Goal: Information Seeking & Learning: Learn about a topic

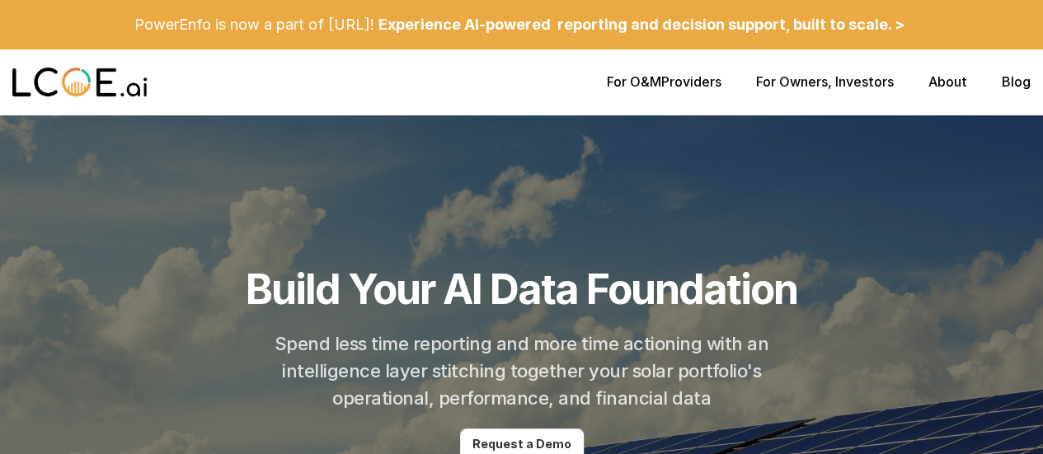
click at [800, 21] on p "Experience AI-powered reporting and decision support, built to scale. >" at bounding box center [642, 25] width 526 height 18
click at [946, 81] on link "About" at bounding box center [948, 81] width 39 height 16
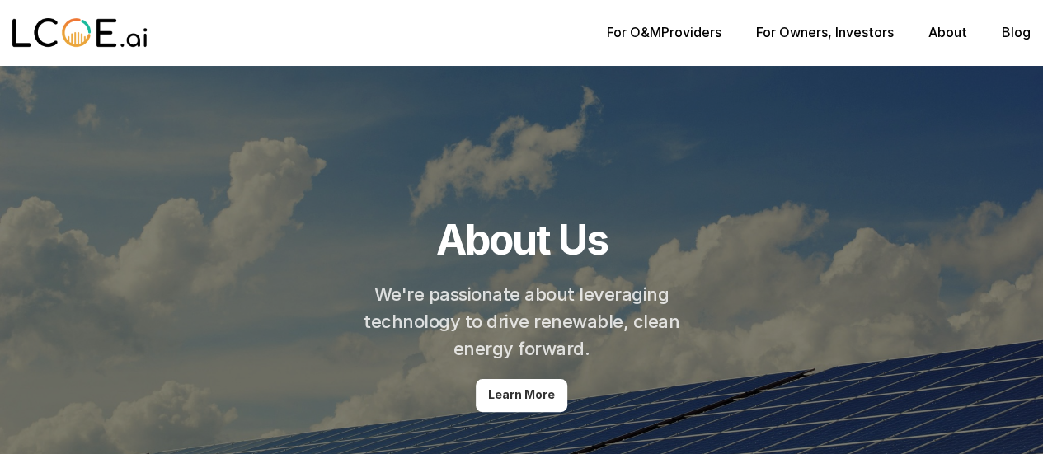
click at [842, 34] on p "For Owners , Investors" at bounding box center [825, 33] width 138 height 16
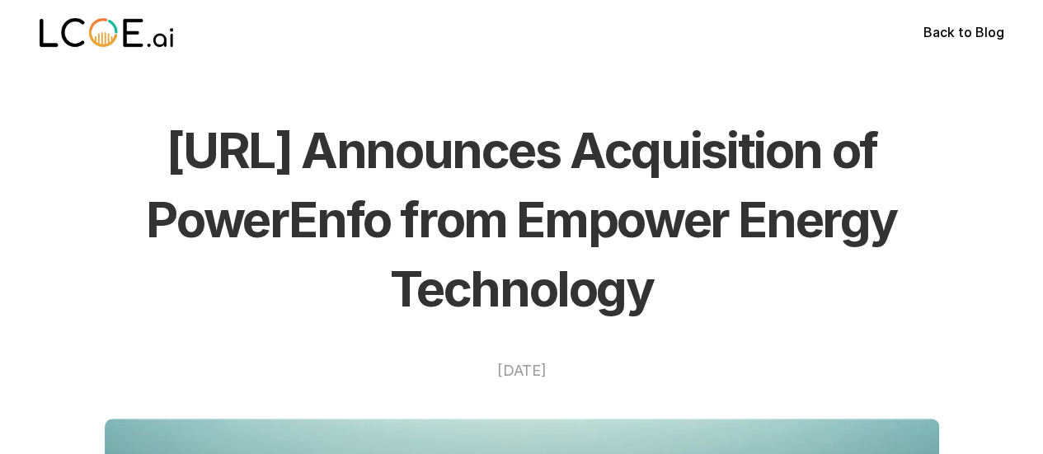
click at [122, 138] on h1 "LCOE.ai Announces Acquisition of PowerEnfo from Empower Energy Technology" at bounding box center [522, 219] width 835 height 208
drag, startPoint x: 129, startPoint y: 143, endPoint x: 675, endPoint y: 279, distance: 561.9
click at [675, 279] on h1 "LCOE.ai Announces Acquisition of PowerEnfo from Empower Energy Technology" at bounding box center [522, 219] width 835 height 208
copy h1 "LCOE.ai Announces Acquisition of PowerEnfo from Empower Energy Technology"
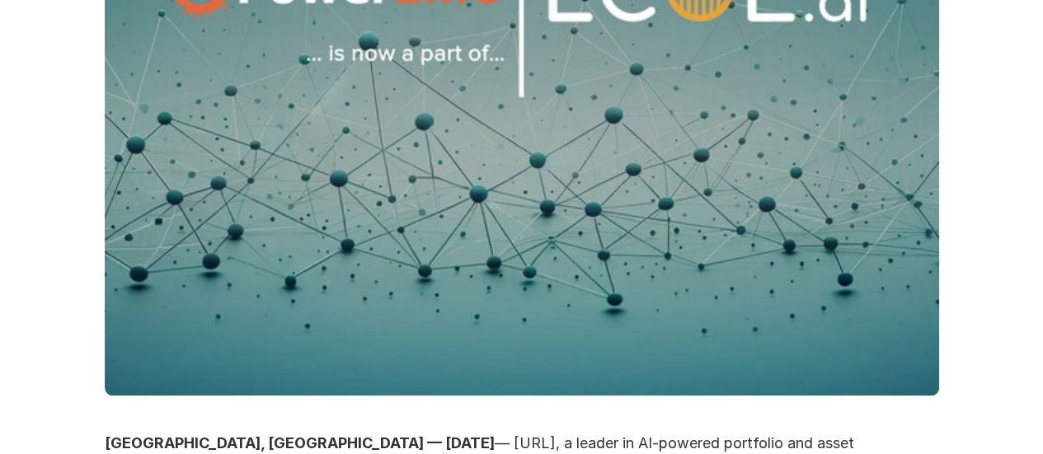
scroll to position [1155, 0]
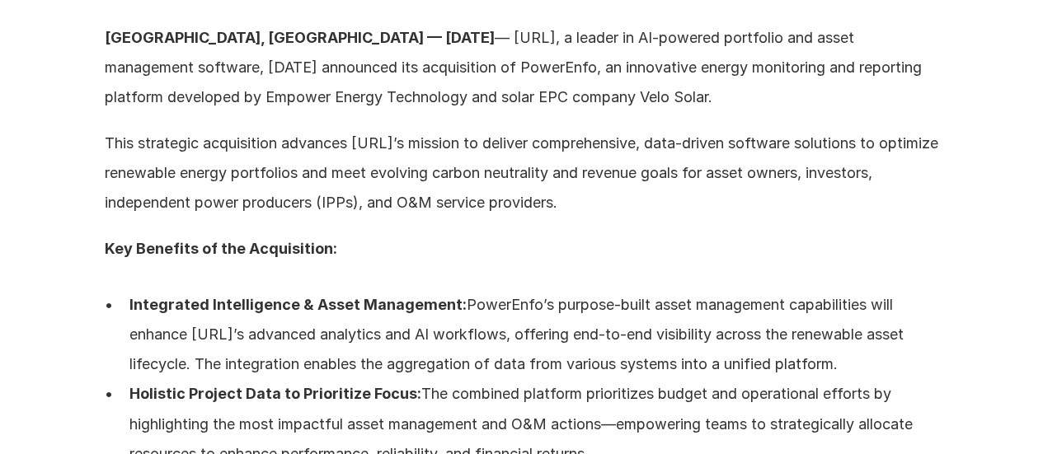
click at [350, 35] on p "ATLANTA, GA — April 15, 2025 — LCOE.ai, a leader in AI-powered portfolio and as…" at bounding box center [522, 67] width 835 height 89
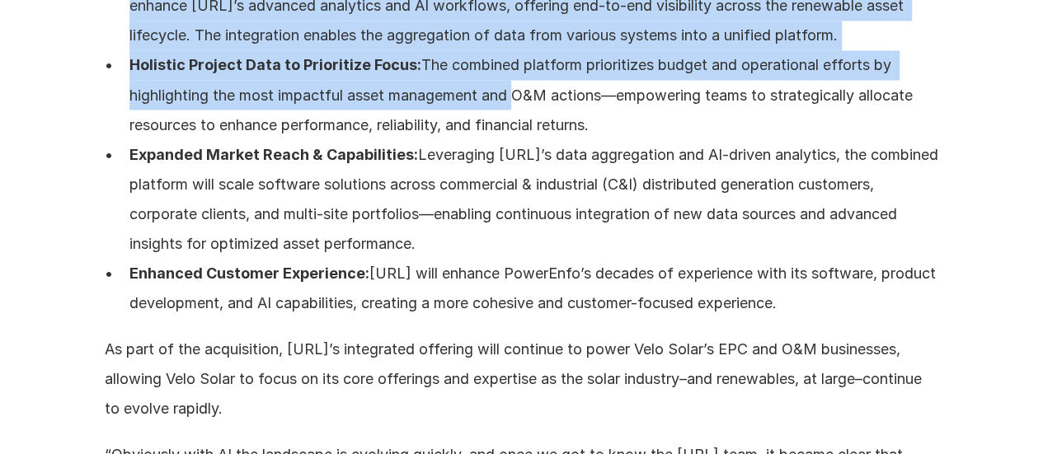
scroll to position [1485, 0]
drag, startPoint x: 350, startPoint y: 35, endPoint x: 853, endPoint y: 293, distance: 565.1
copy div "LCOE.ai, a leader in AI-powered portfolio and asset management software, today …"
